Goal: Task Accomplishment & Management: Complete application form

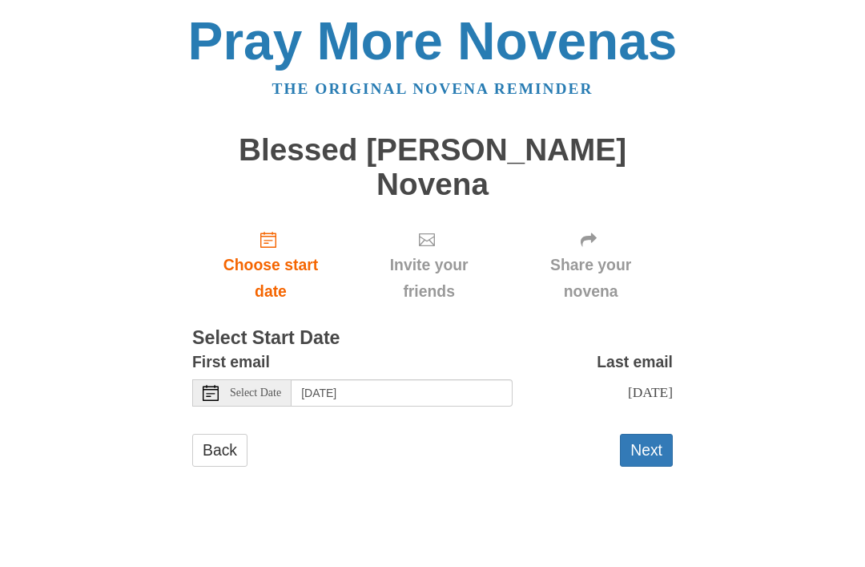
click at [648, 433] on button "Next" at bounding box center [646, 449] width 53 height 33
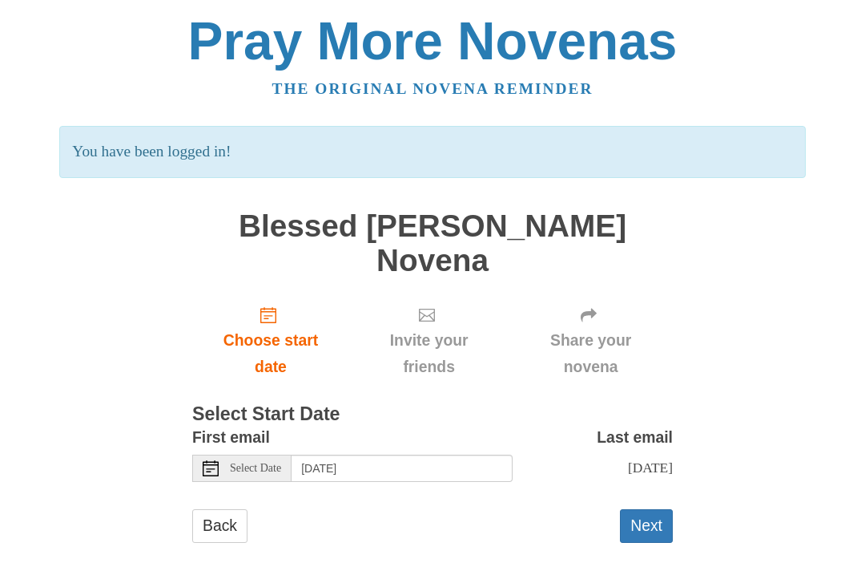
click at [644, 509] on button "Next" at bounding box center [646, 525] width 53 height 33
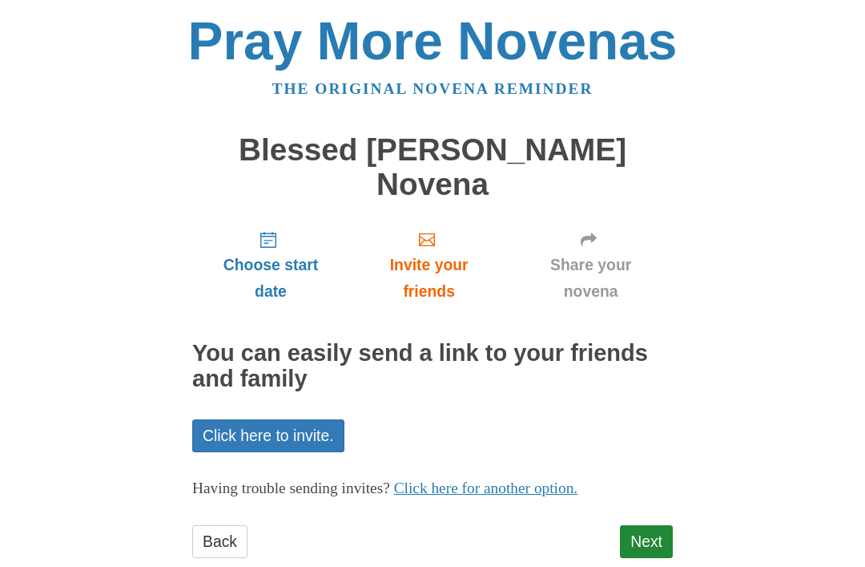
click at [648, 525] on link "Next" at bounding box center [646, 541] width 53 height 33
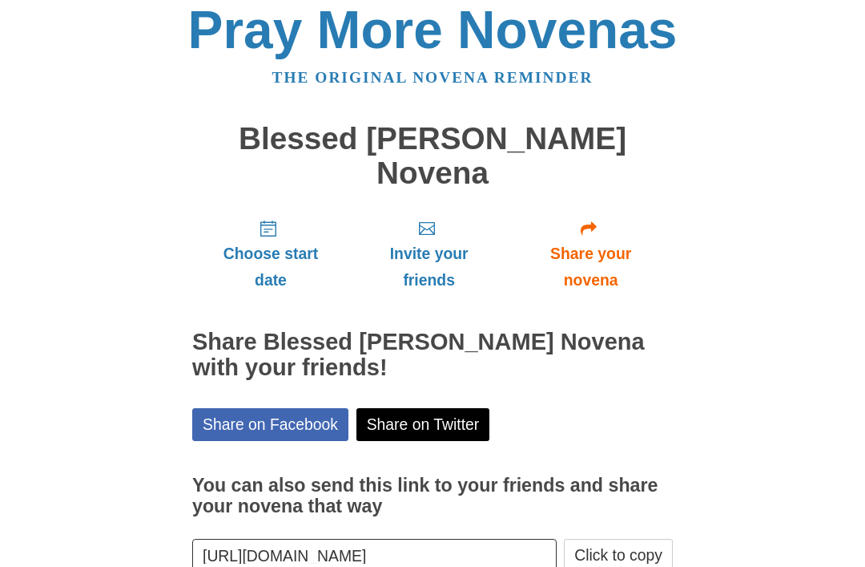
scroll to position [19, 0]
